Goal: Task Accomplishment & Management: Use online tool/utility

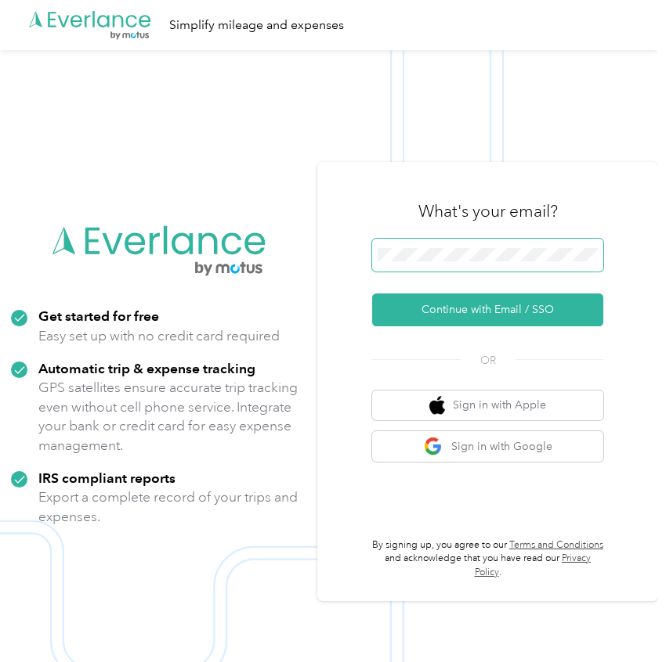
click at [464, 262] on span at bounding box center [487, 255] width 231 height 33
click at [121, 13] on icon ".cls-1 { fill: #00adee; } .cls-2 { fill: #fff; } .cls-3 { fill: #707372; } .cls…" at bounding box center [89, 25] width 125 height 32
click at [104, 9] on icon ".cls-1 { fill: #00adee; } .cls-2 { fill: #fff; } .cls-3 { fill: #707372; } .cls…" at bounding box center [89, 25] width 125 height 32
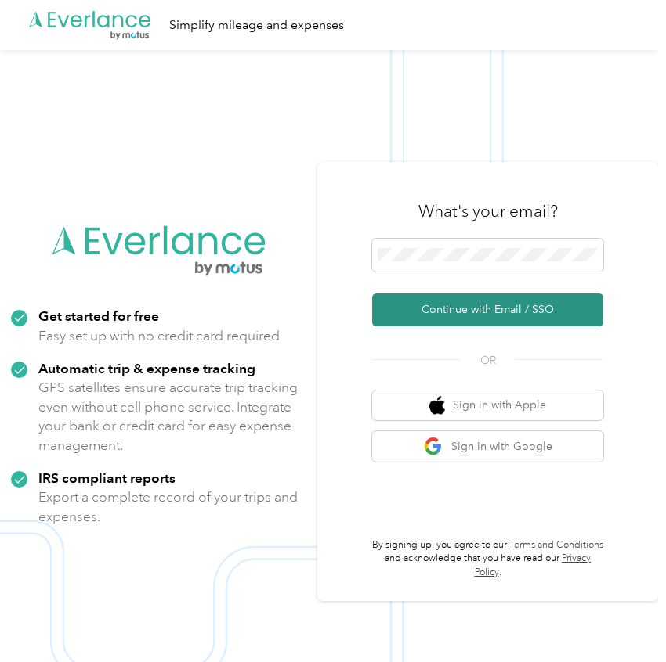
click at [533, 299] on button "Continue with Email / SSO" at bounding box center [487, 310] width 231 height 33
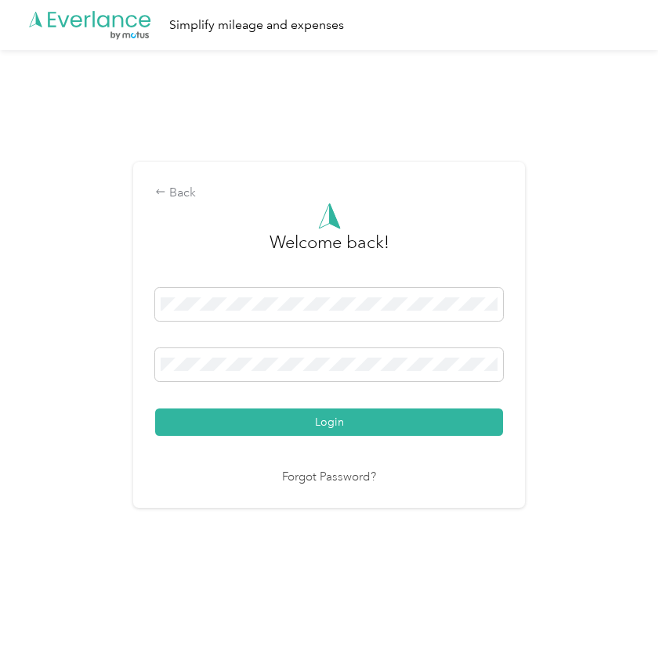
click at [276, 405] on div "Login" at bounding box center [329, 362] width 348 height 148
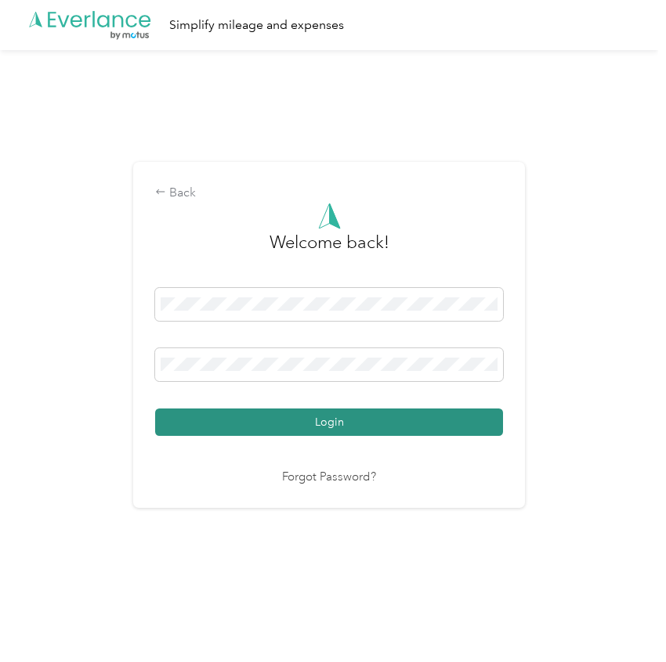
click at [280, 424] on button "Login" at bounding box center [329, 422] width 348 height 27
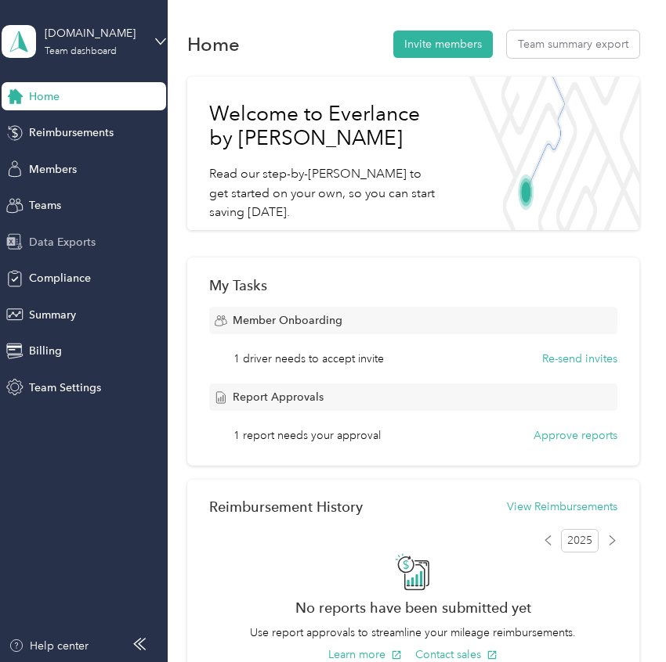
click at [35, 232] on div "Data Exports" at bounding box center [84, 242] width 164 height 28
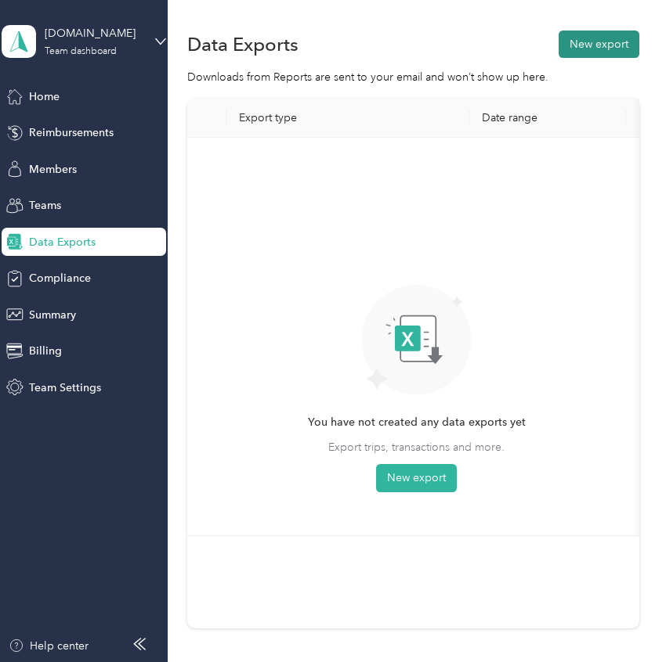
click at [594, 37] on button "New export" at bounding box center [598, 44] width 81 height 27
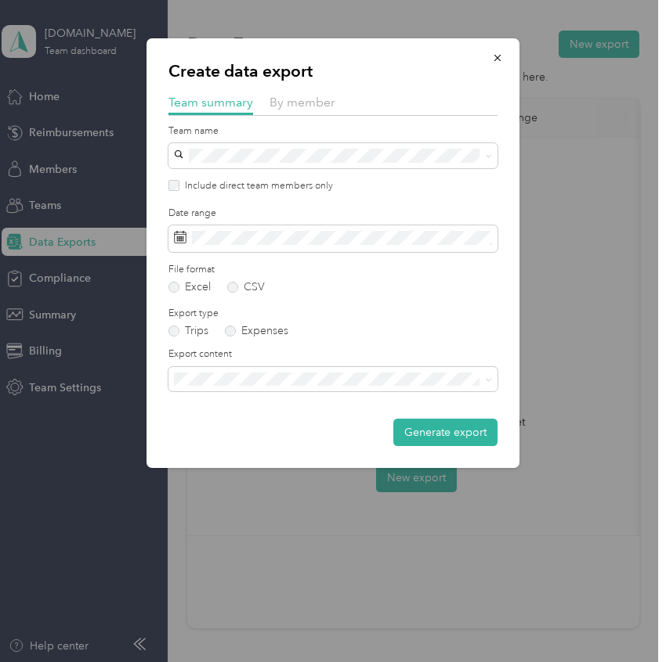
click at [305, 88] on div "Create data export Team summary By member Team name Include direct team members…" at bounding box center [332, 253] width 373 height 430
click at [304, 95] on div "By member" at bounding box center [302, 103] width 66 height 20
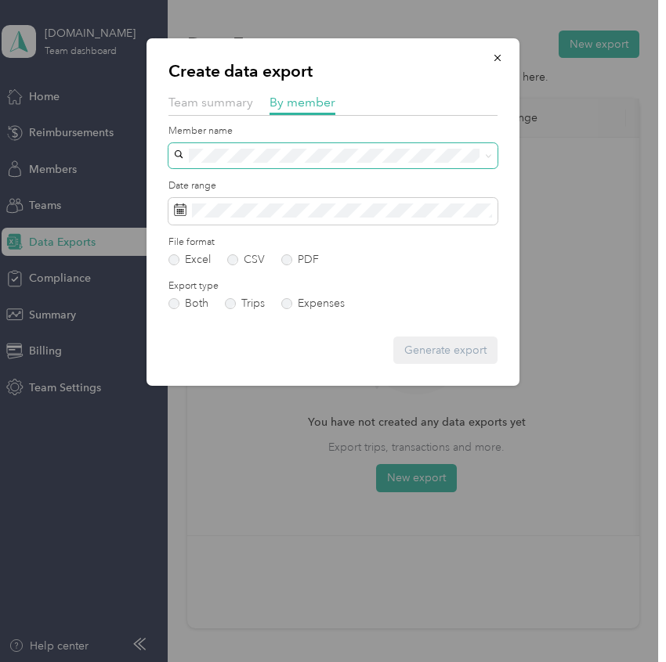
click at [295, 164] on span at bounding box center [332, 155] width 329 height 25
click at [229, 302] on span "[EMAIL_ADDRESS][DOMAIN_NAME]" at bounding box center [271, 308] width 185 height 13
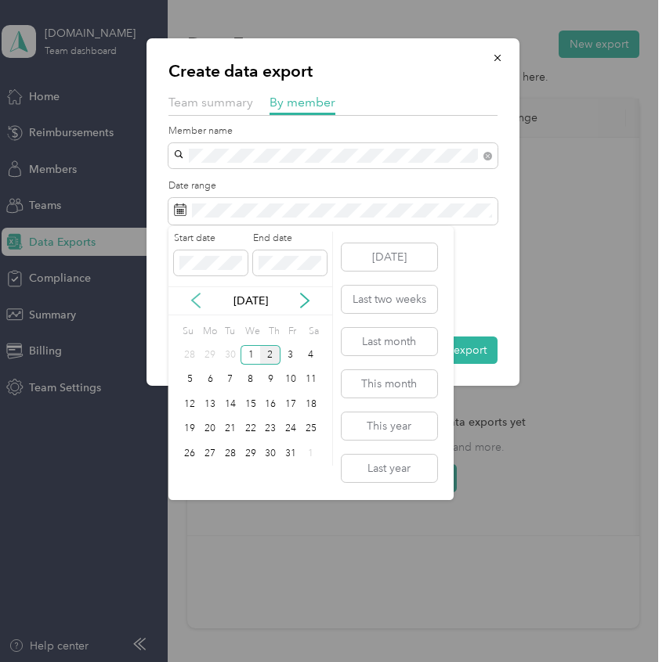
click at [195, 298] on icon at bounding box center [196, 301] width 16 height 16
click at [314, 408] on div "20" at bounding box center [311, 405] width 20 height 20
click at [299, 427] on div "26" at bounding box center [290, 430] width 20 height 20
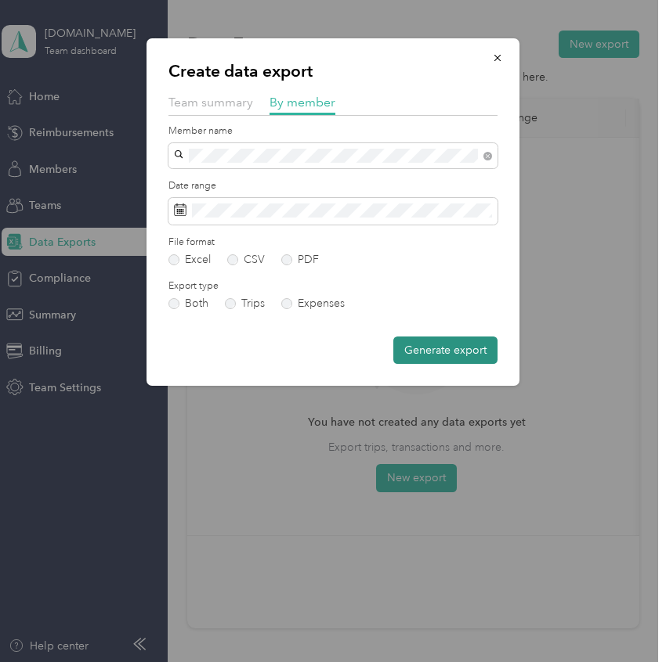
click at [477, 346] on button "Generate export" at bounding box center [445, 350] width 104 height 27
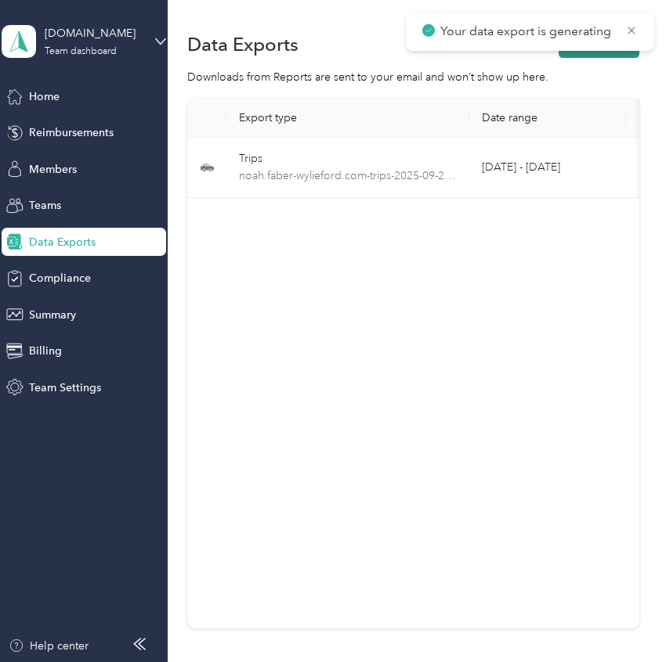
click at [614, 53] on button "New export" at bounding box center [598, 44] width 81 height 27
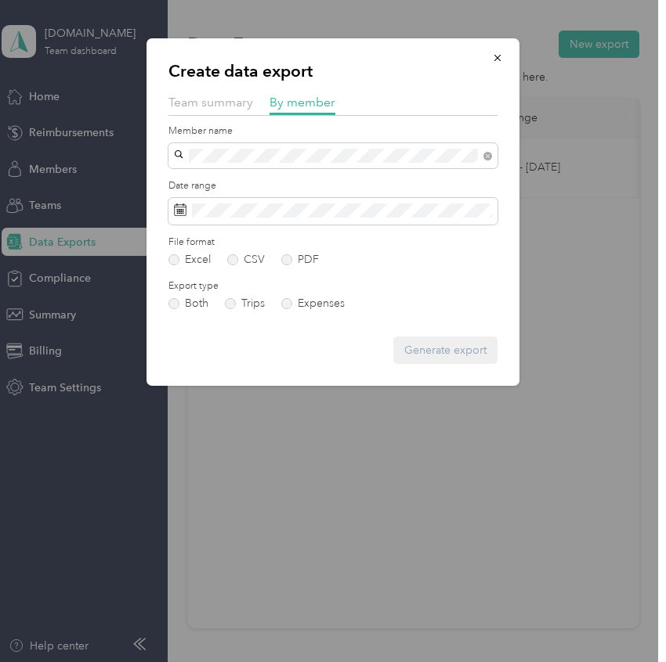
click at [310, 189] on li "[PERSON_NAME] Sleep" at bounding box center [332, 183] width 329 height 27
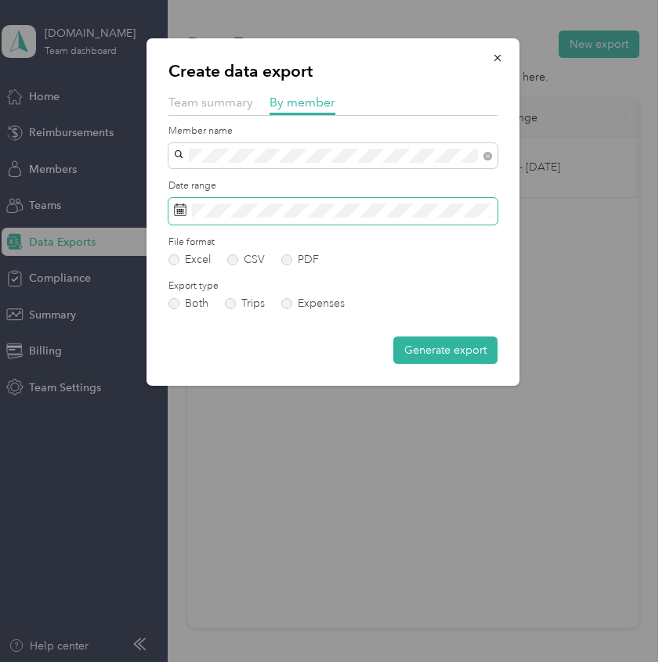
click at [272, 224] on span at bounding box center [332, 211] width 329 height 27
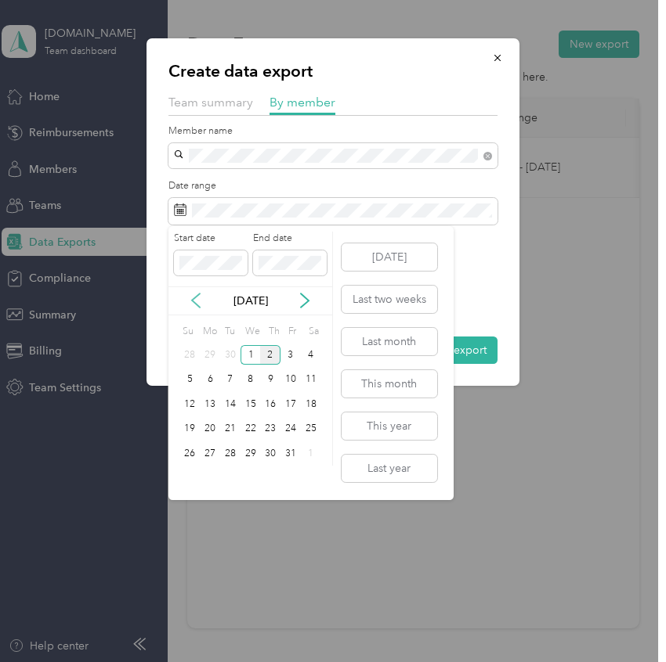
click at [199, 298] on icon at bounding box center [196, 301] width 16 height 16
click at [316, 405] on div "20" at bounding box center [311, 405] width 20 height 20
click at [295, 423] on div "26" at bounding box center [290, 430] width 20 height 20
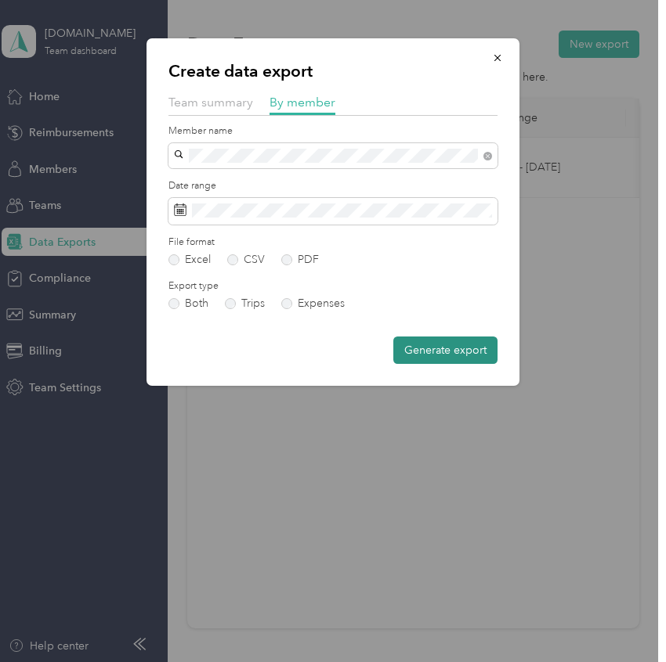
click at [446, 355] on button "Generate export" at bounding box center [445, 350] width 104 height 27
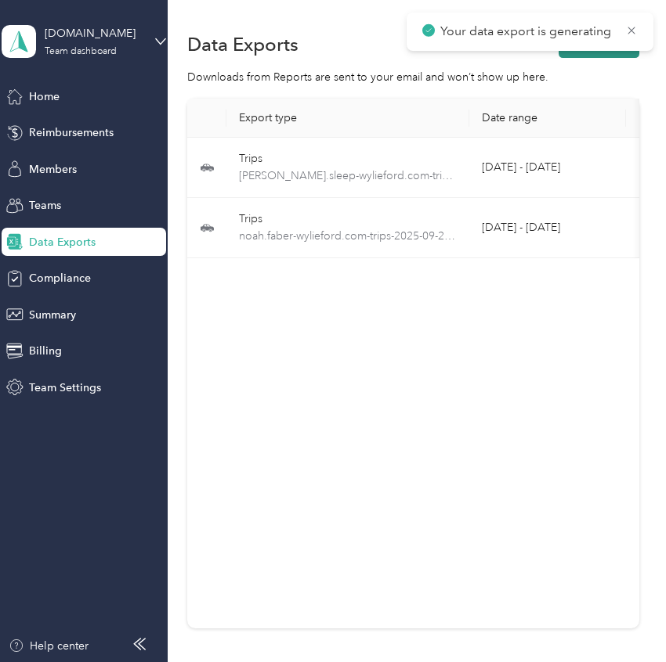
click at [618, 55] on button "New export" at bounding box center [598, 44] width 81 height 27
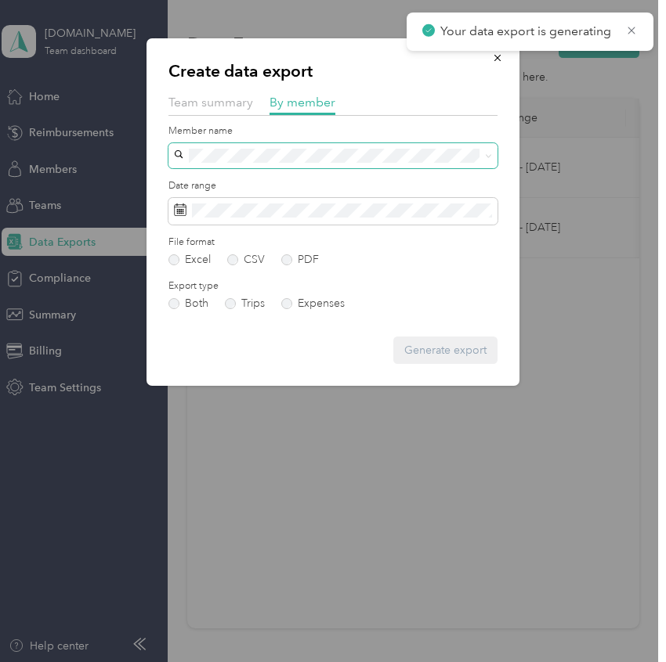
click at [229, 148] on span at bounding box center [332, 155] width 329 height 25
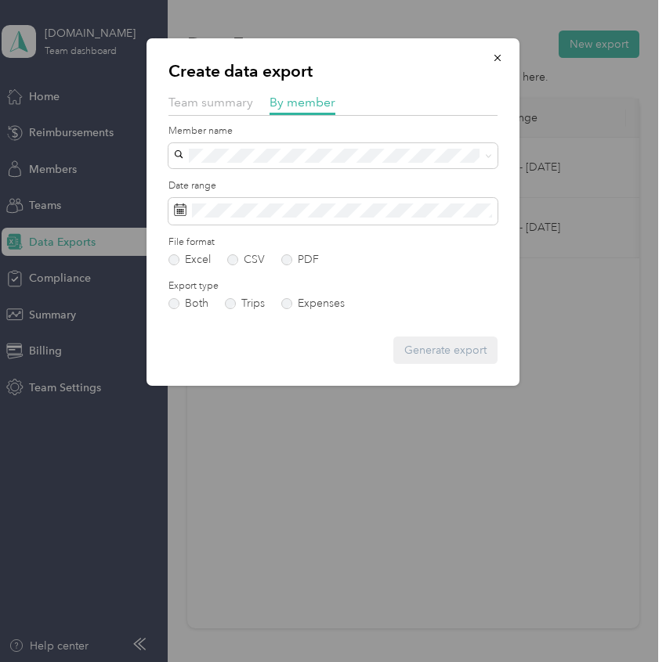
click at [235, 169] on form "Member name Date range File format Excel CSV PDF Export type Both Trips Expense…" at bounding box center [332, 245] width 329 height 240
click at [267, 184] on div "[PERSON_NAME]" at bounding box center [332, 183] width 307 height 16
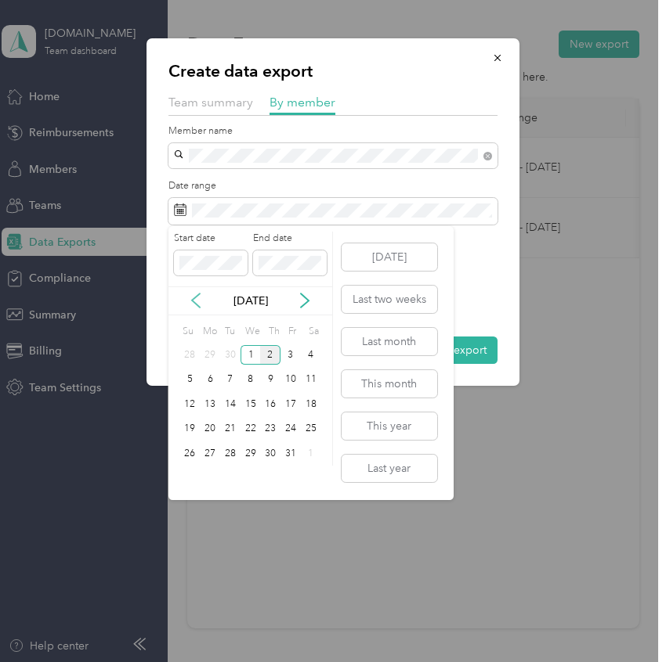
click at [197, 300] on icon at bounding box center [196, 301] width 16 height 16
click at [318, 406] on div "20" at bounding box center [311, 405] width 20 height 20
click at [294, 429] on div "26" at bounding box center [290, 430] width 20 height 20
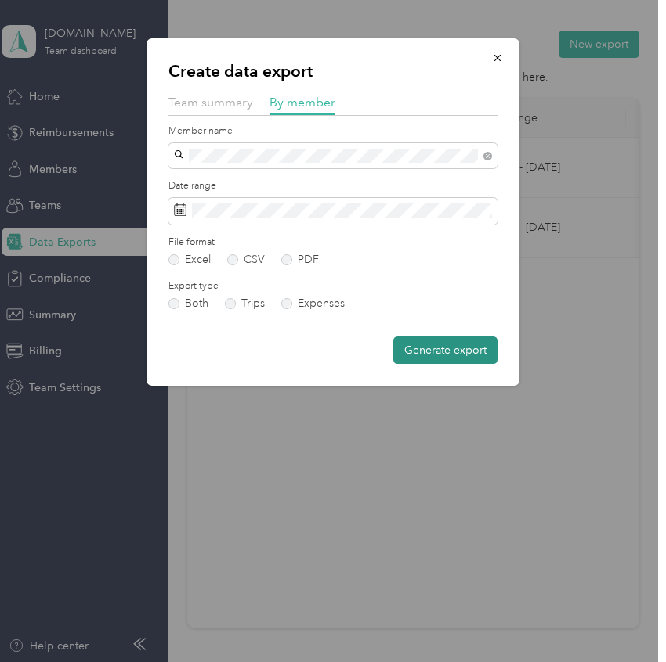
click at [431, 343] on button "Generate export" at bounding box center [445, 350] width 104 height 27
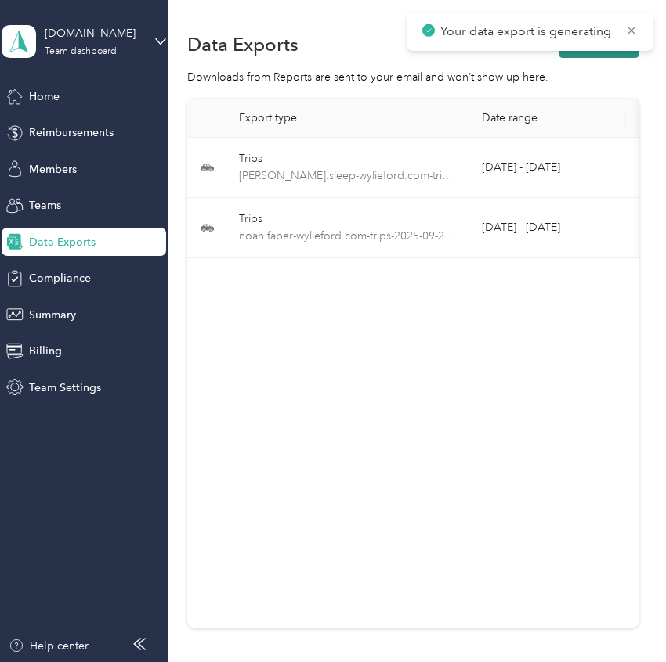
click at [607, 56] on button "New export" at bounding box center [598, 44] width 81 height 27
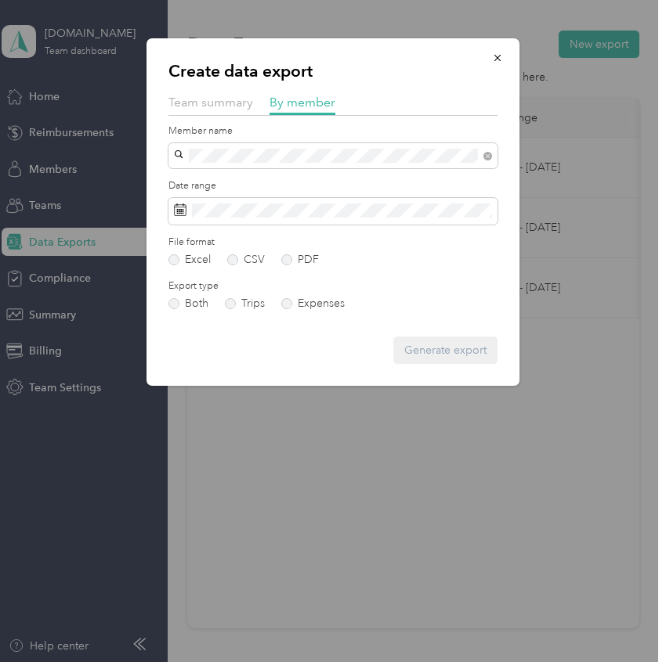
click at [262, 176] on div "[PERSON_NAME]" at bounding box center [332, 183] width 307 height 16
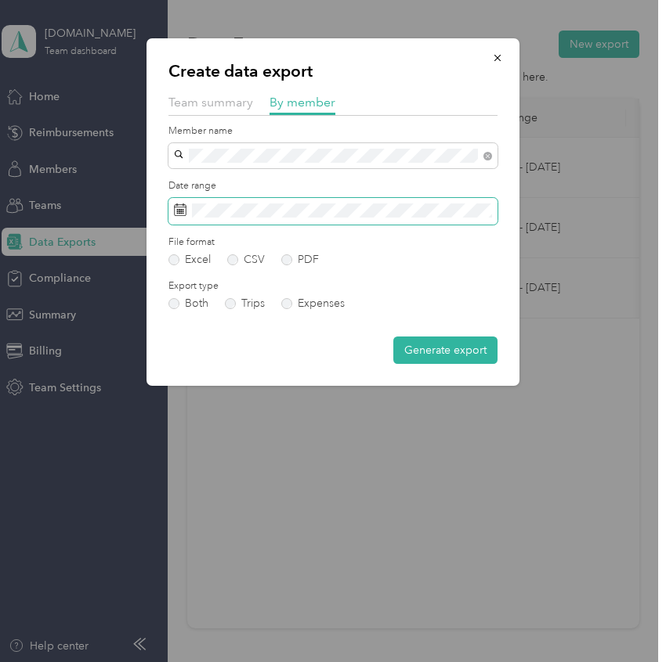
click at [257, 223] on span at bounding box center [332, 211] width 329 height 27
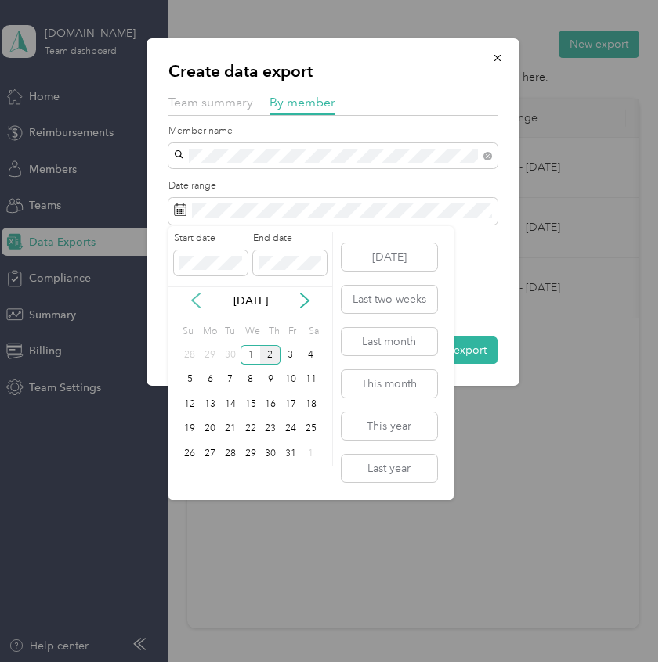
click at [194, 294] on icon at bounding box center [196, 301] width 16 height 16
click at [311, 405] on div "20" at bounding box center [311, 405] width 20 height 20
click at [294, 431] on div "26" at bounding box center [290, 430] width 20 height 20
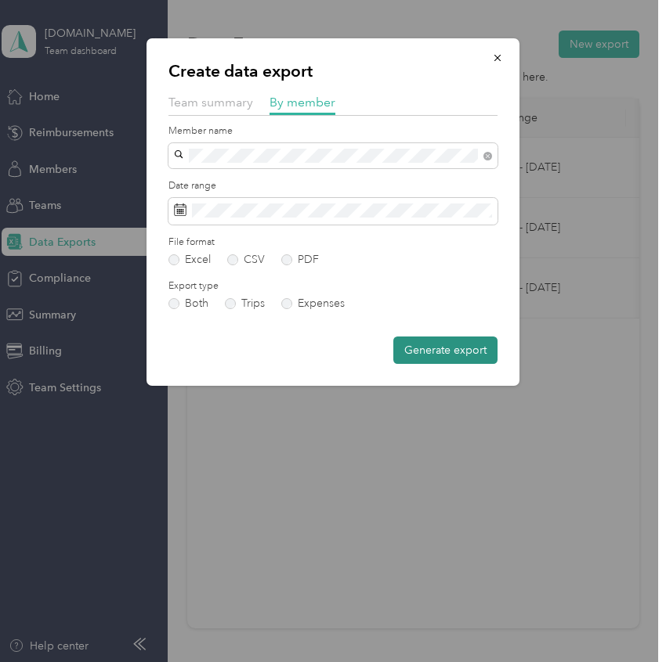
click at [484, 352] on button "Generate export" at bounding box center [445, 350] width 104 height 27
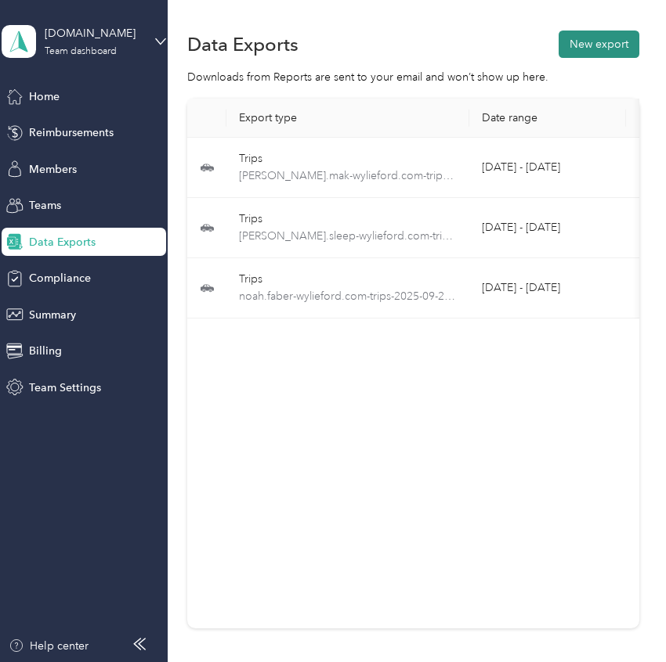
click at [591, 50] on button "New export" at bounding box center [598, 44] width 81 height 27
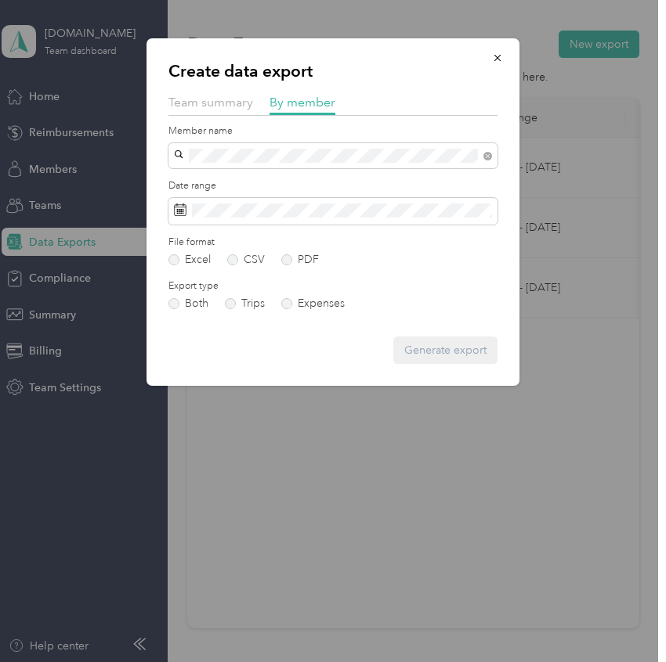
click at [327, 183] on span "[PERSON_NAME][EMAIL_ADDRESS][PERSON_NAME][DOMAIN_NAME]" at bounding box center [313, 192] width 268 height 30
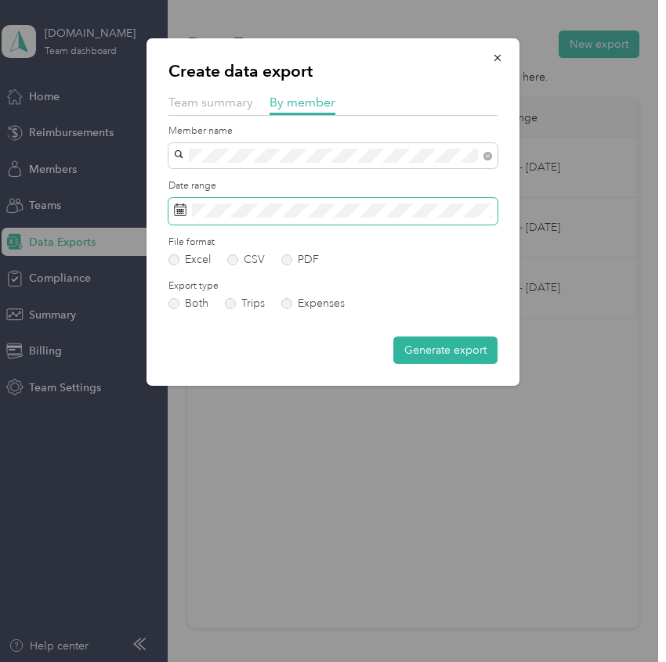
click at [311, 200] on span at bounding box center [332, 211] width 329 height 27
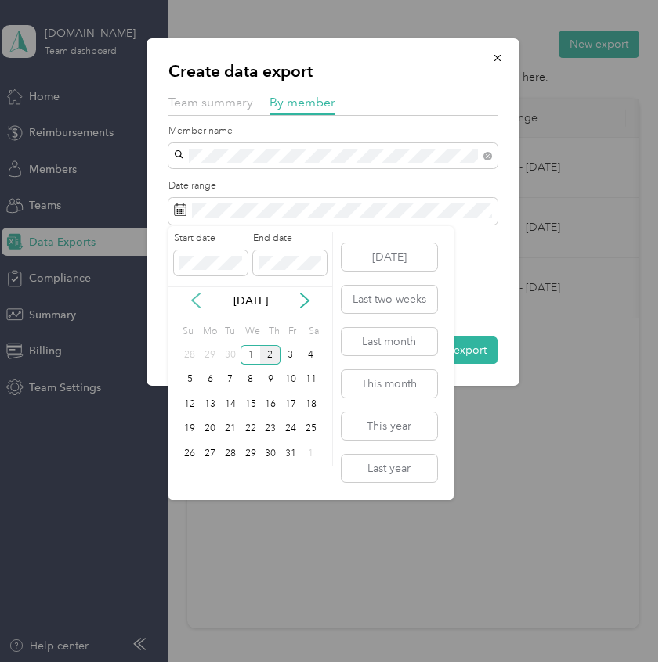
click at [196, 305] on icon at bounding box center [196, 301] width 8 height 14
click at [314, 410] on div "20" at bounding box center [311, 405] width 20 height 20
click at [291, 430] on div "26" at bounding box center [290, 430] width 20 height 20
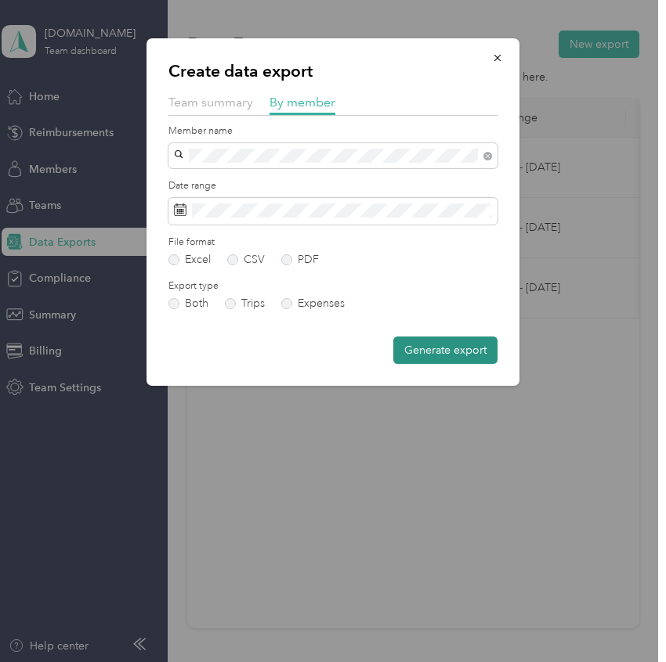
click at [425, 342] on button "Generate export" at bounding box center [445, 350] width 104 height 27
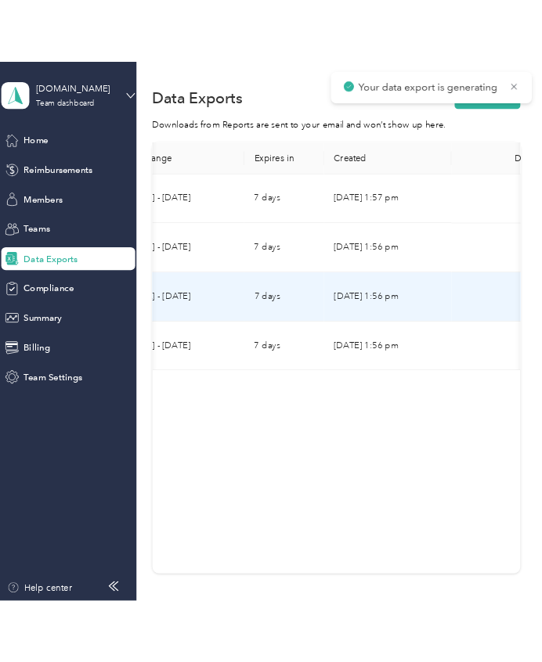
scroll to position [0, 390]
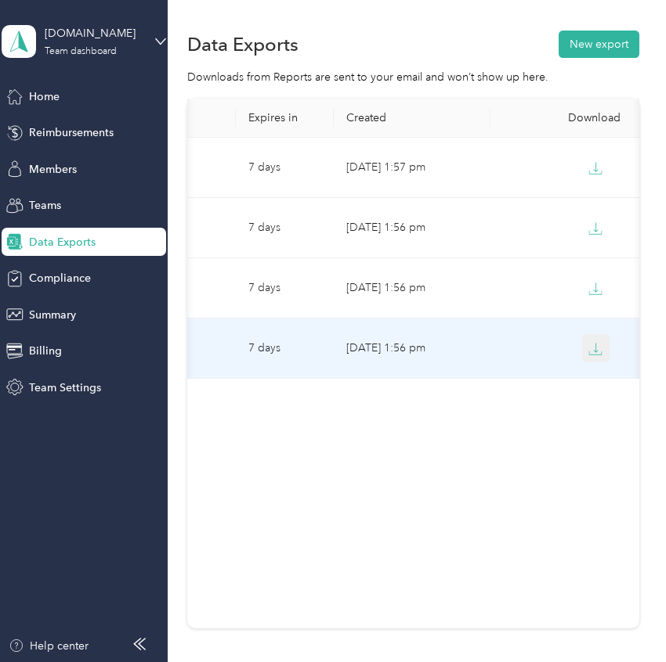
click at [592, 344] on icon "button" at bounding box center [595, 349] width 14 height 14
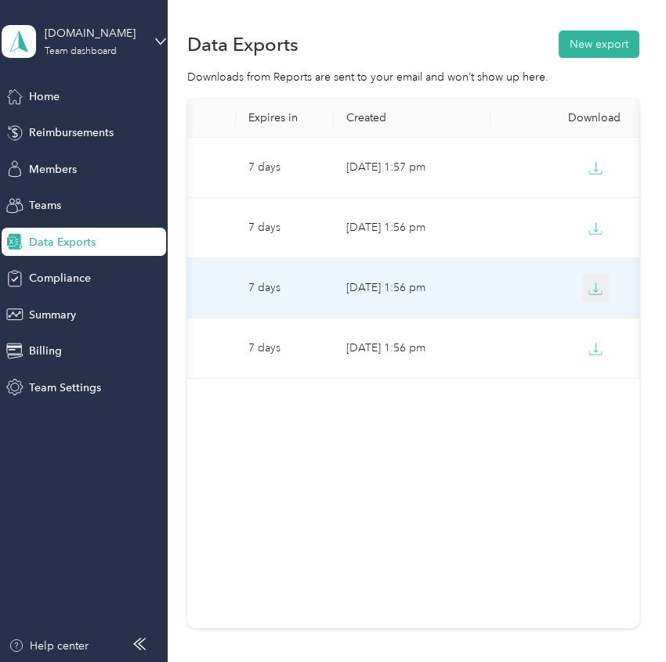
click at [598, 297] on button "button" at bounding box center [596, 288] width 28 height 28
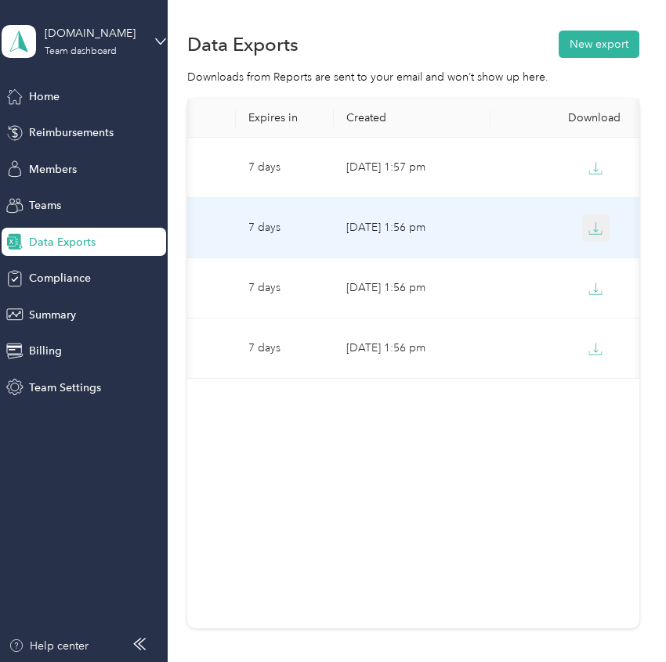
click at [600, 234] on icon "button" at bounding box center [595, 229] width 14 height 14
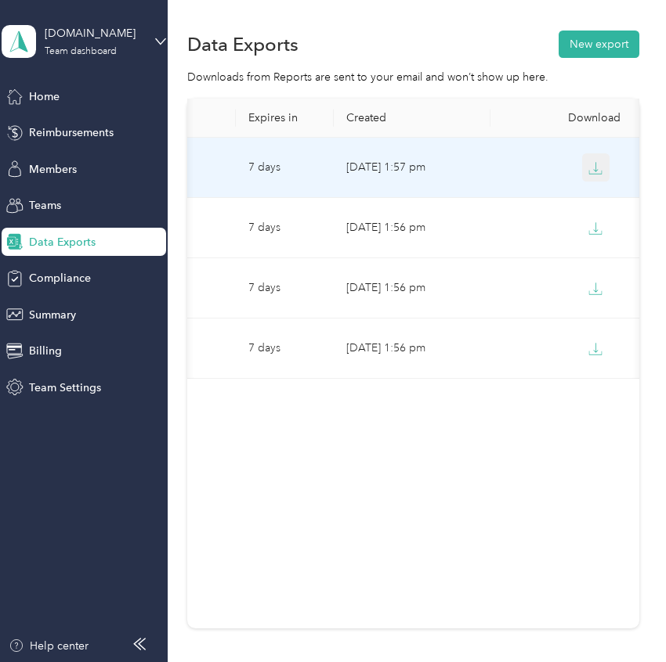
click at [603, 170] on button "button" at bounding box center [596, 167] width 28 height 28
